Goal: Information Seeking & Learning: Learn about a topic

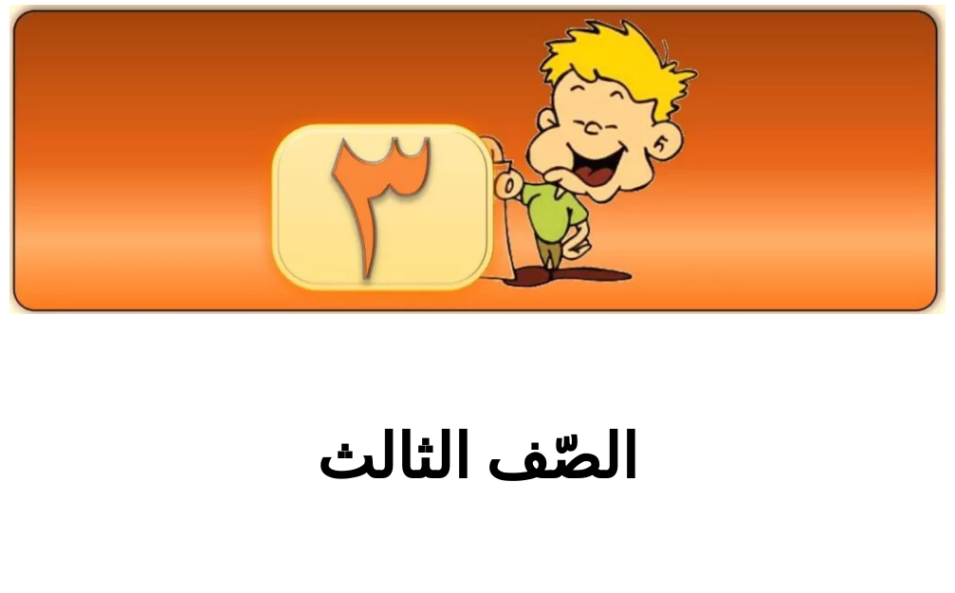
scroll to position [285, 0]
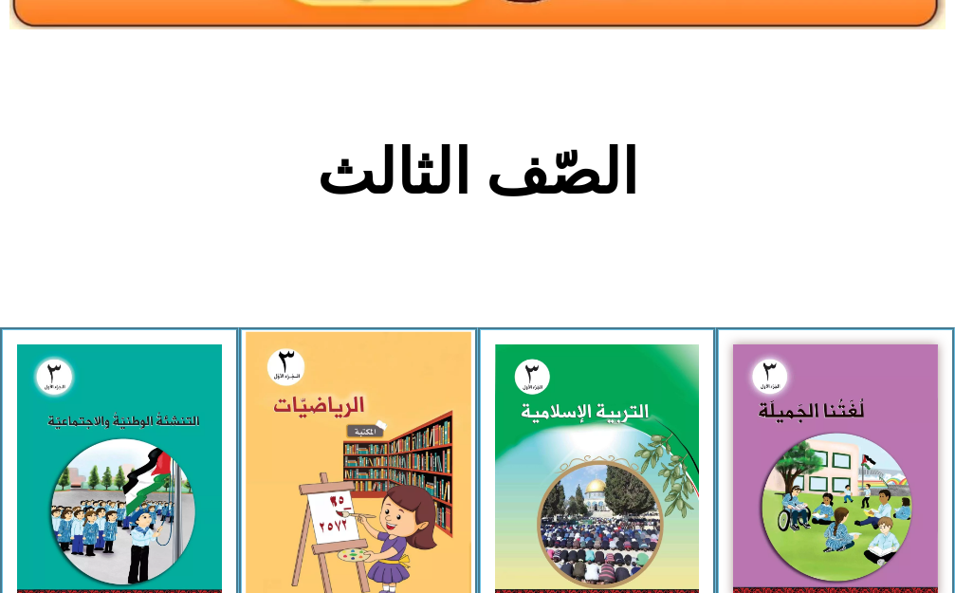
click at [429, 423] on img at bounding box center [358, 470] width 225 height 278
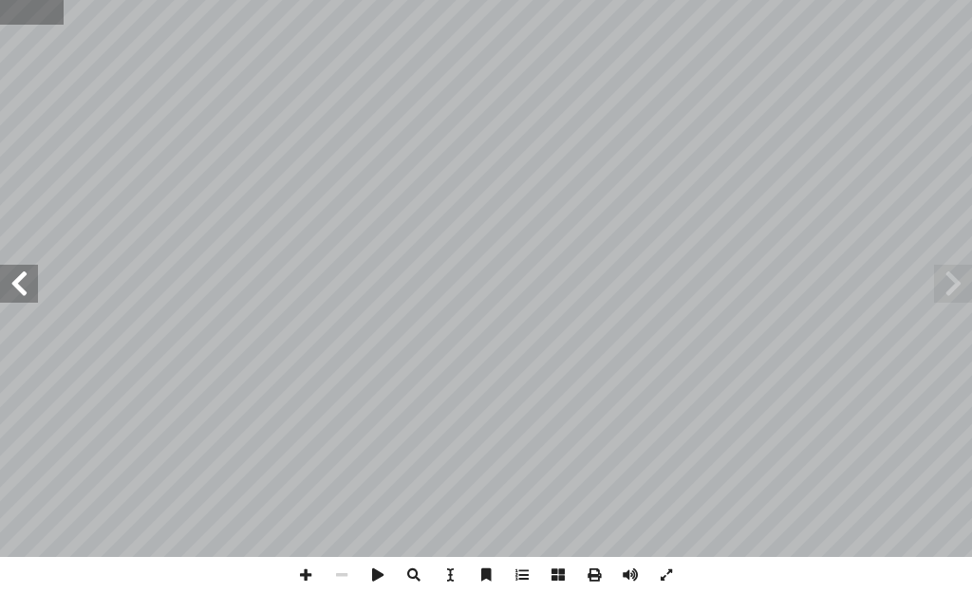
click at [25, 14] on input "text" at bounding box center [31, 12] width 63 height 25
type input "**"
click at [941, 269] on span at bounding box center [953, 284] width 38 height 38
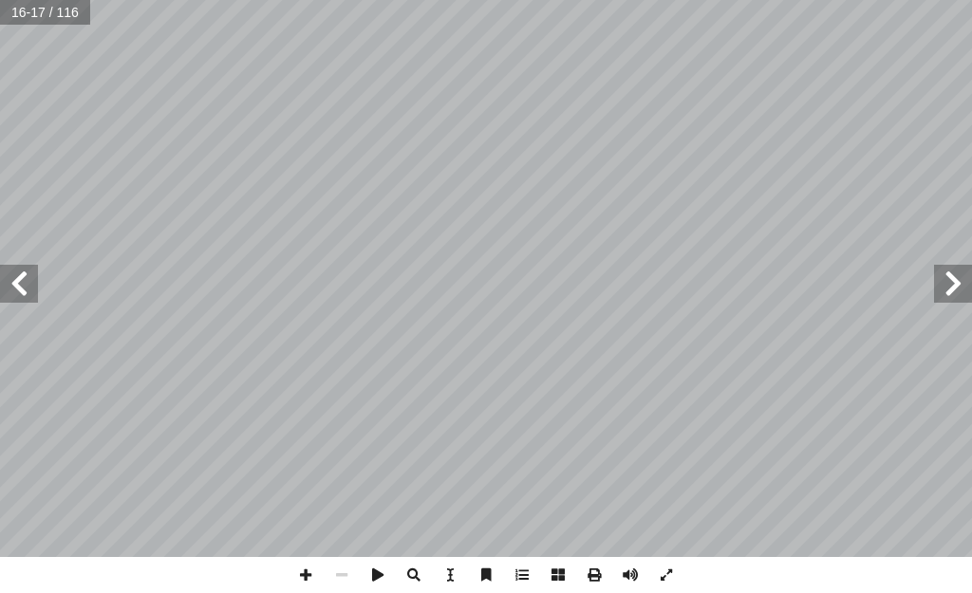
click at [941, 269] on span at bounding box center [953, 284] width 38 height 38
click at [301, 578] on span at bounding box center [305, 575] width 36 height 36
click at [595, 128] on html "الصفحة الرئيسية الصف الأول الصف الثاني الصف الثالث الصف الرابع الصف الخامس الصف…" at bounding box center [486, 64] width 972 height 128
